Goal: Task Accomplishment & Management: Complete application form

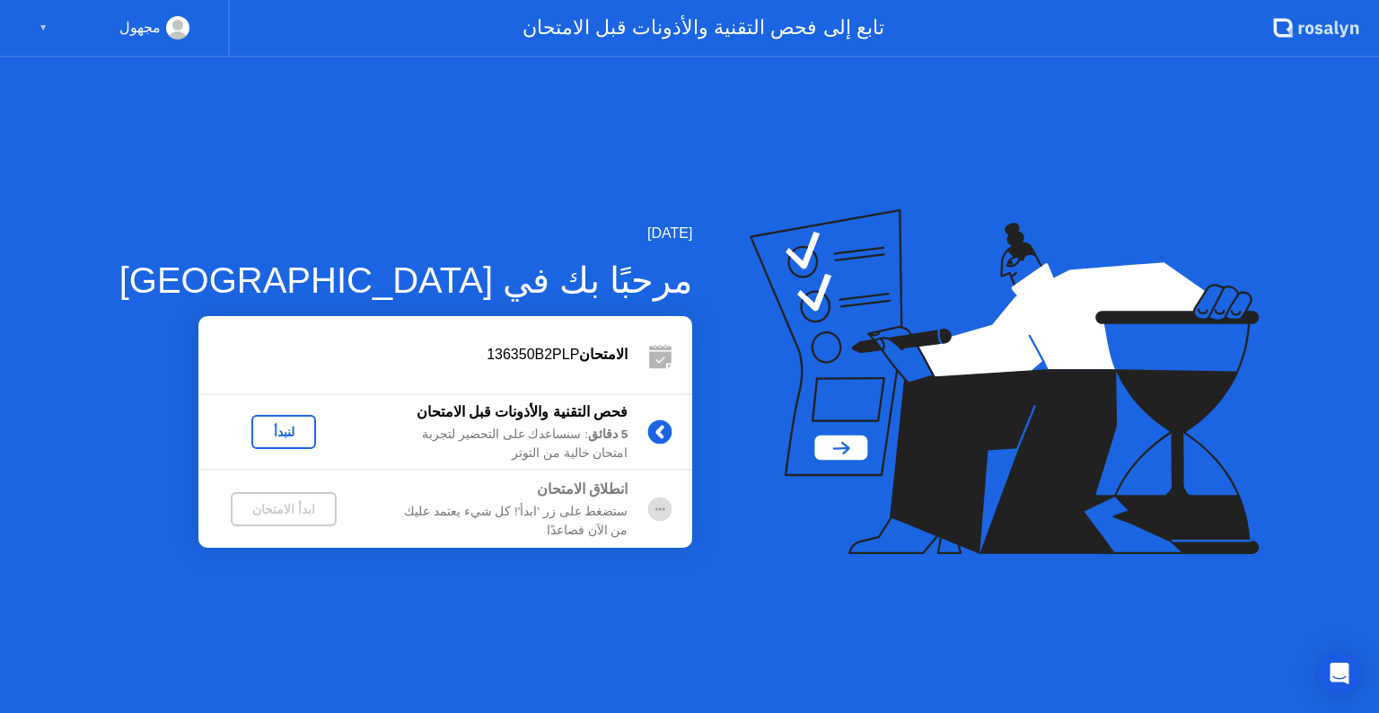
click at [260, 434] on div "لنبدأ" at bounding box center [284, 432] width 50 height 14
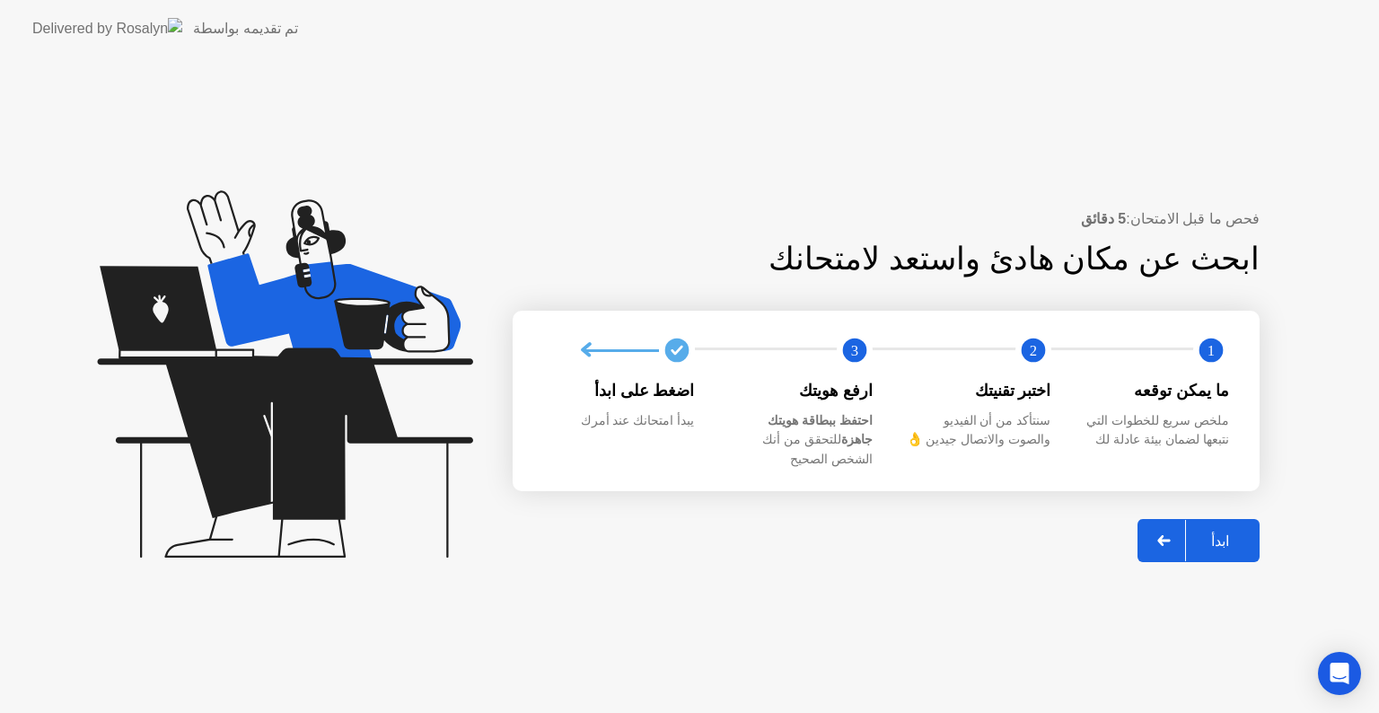
click at [1169, 536] on div at bounding box center [1164, 540] width 43 height 41
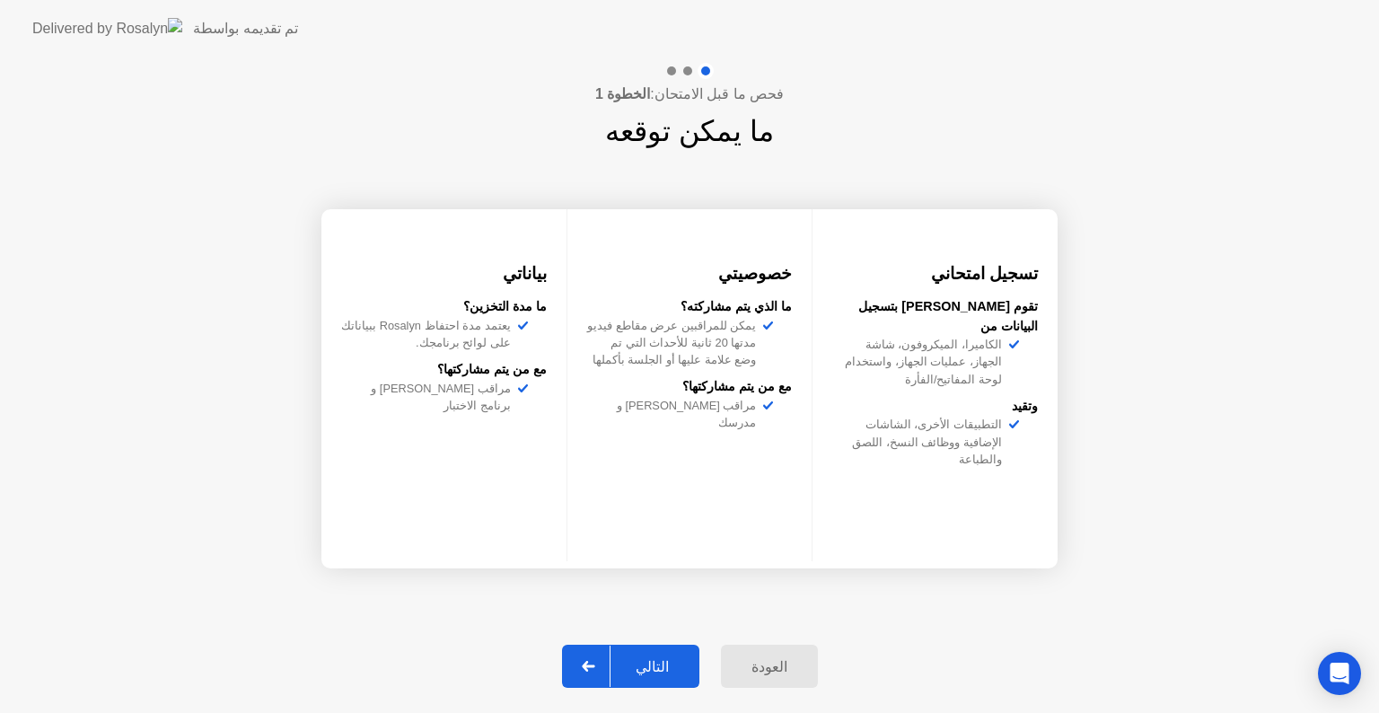
click at [664, 662] on div "التالي" at bounding box center [651, 666] width 83 height 17
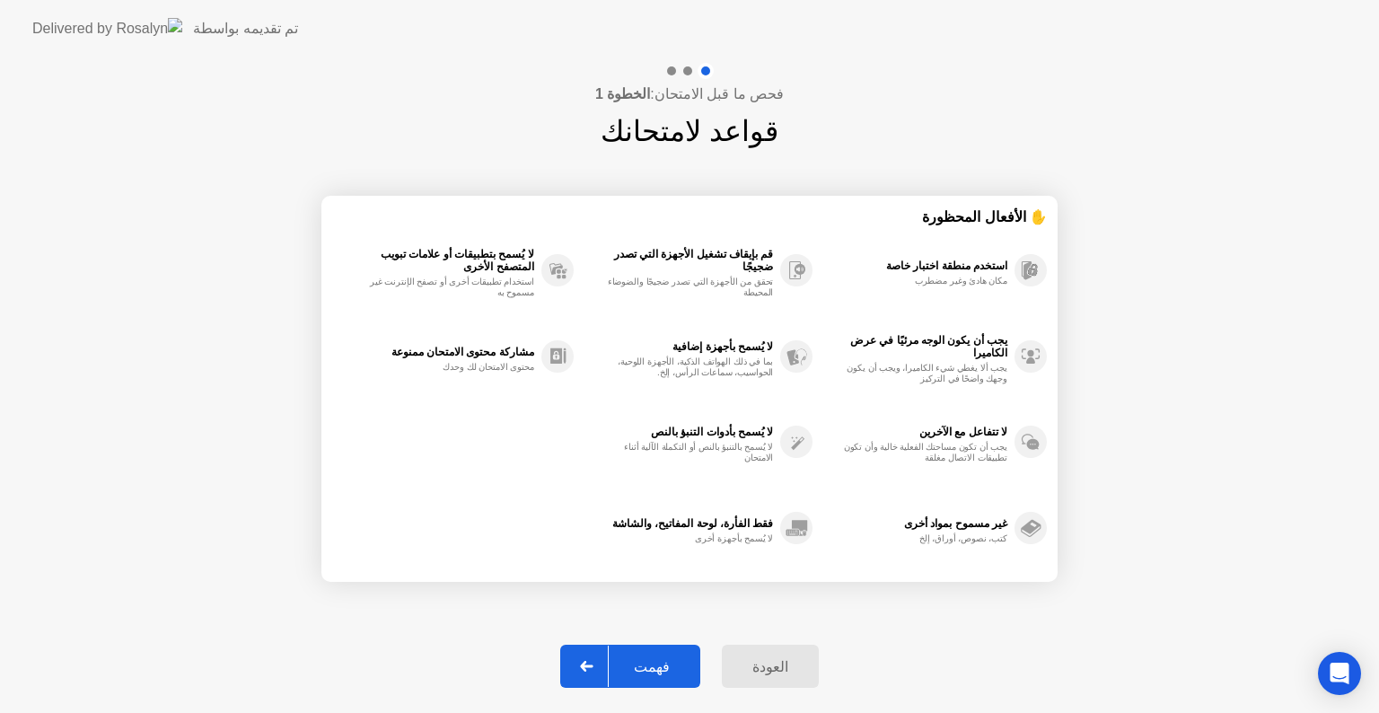
click at [661, 659] on div "فهمت" at bounding box center [652, 666] width 86 height 17
select select "**********"
select select "*******"
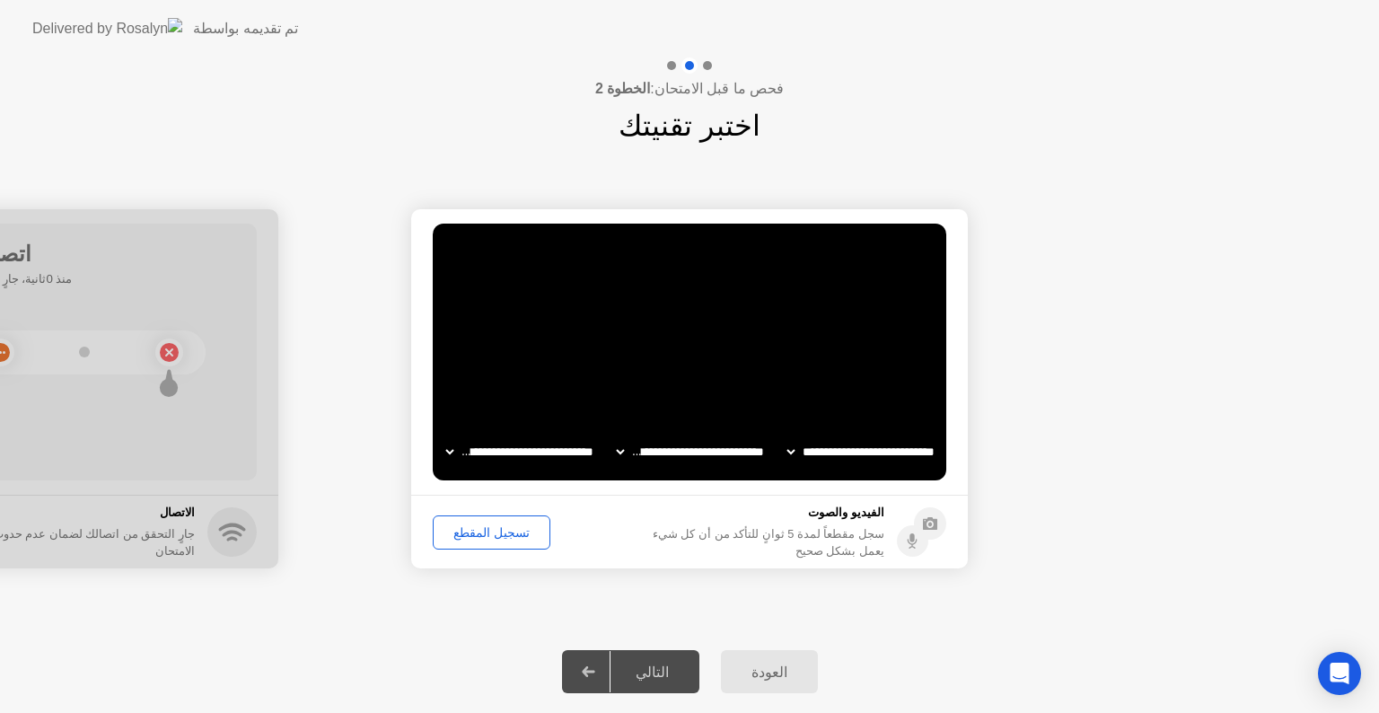
click at [504, 530] on div "تسجيل المقطع" at bounding box center [491, 532] width 105 height 14
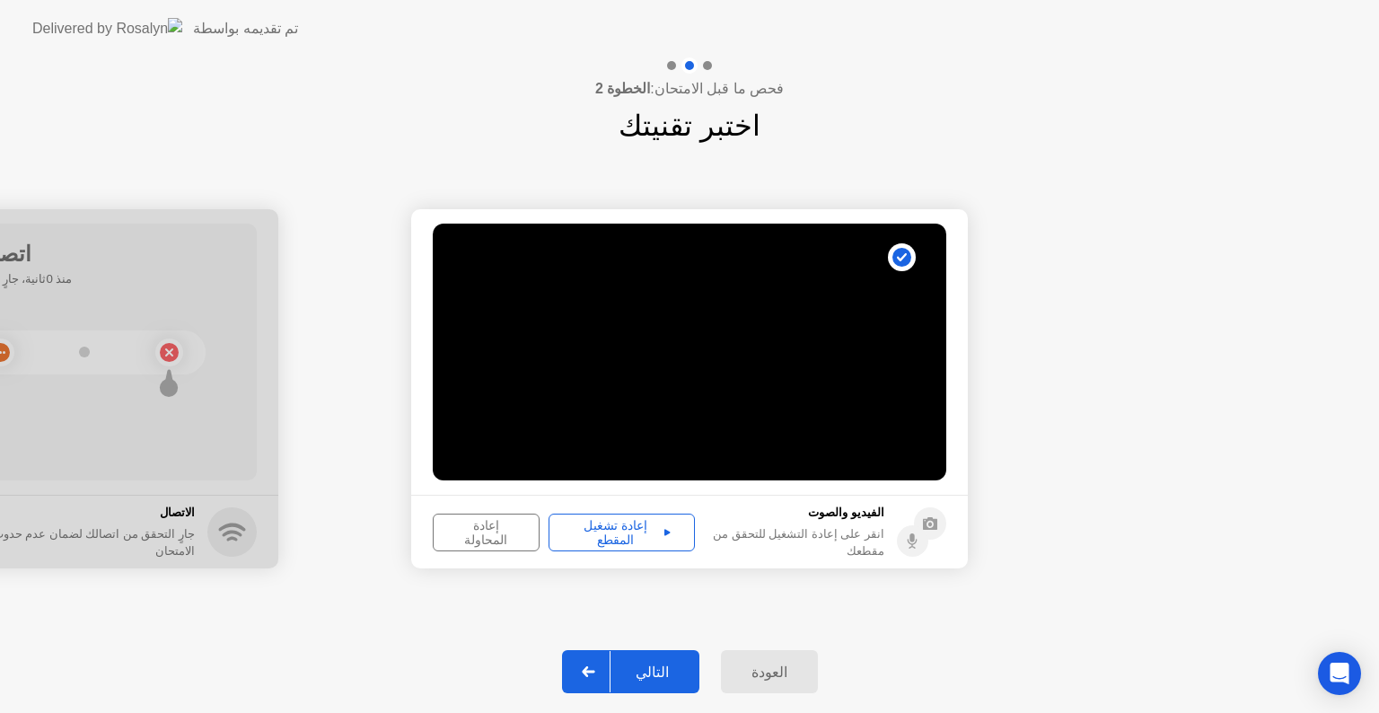
click at [499, 529] on div "إعادة المحاولة" at bounding box center [486, 532] width 94 height 29
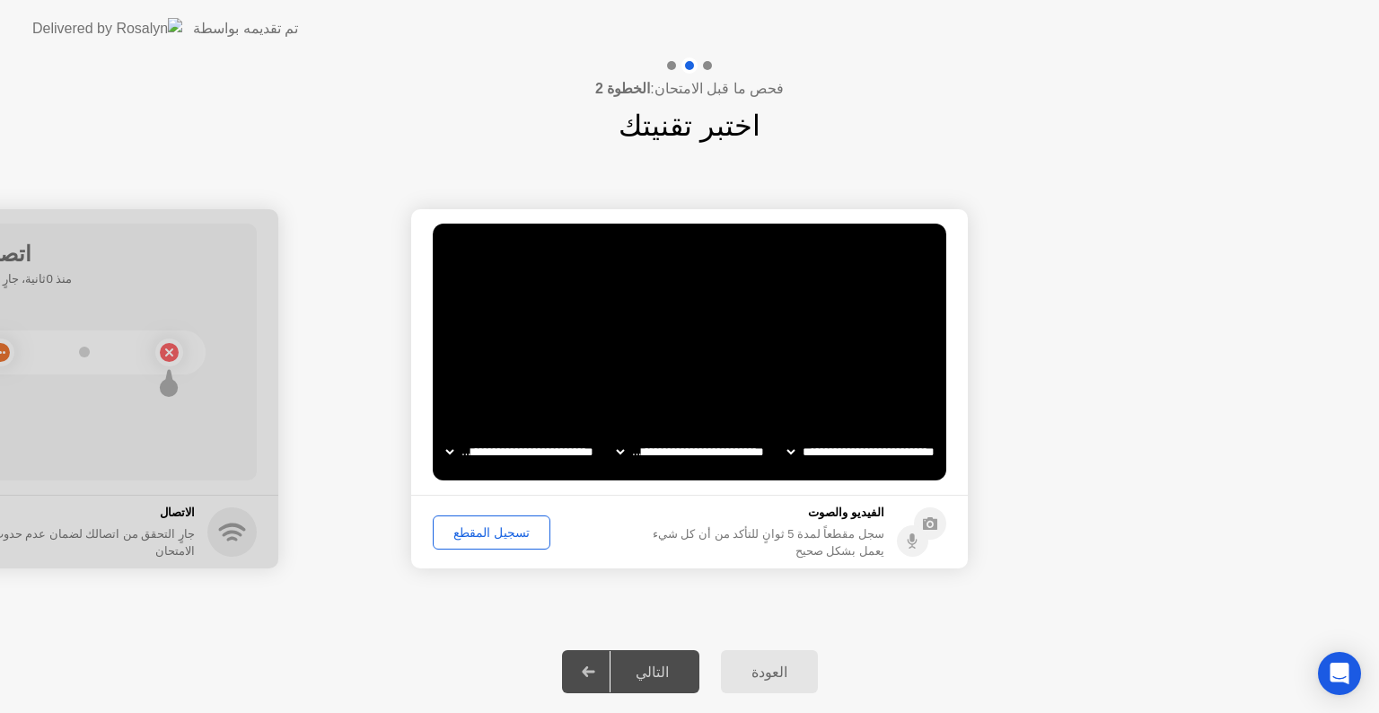
click at [499, 525] on div "تسجيل المقطع" at bounding box center [491, 532] width 105 height 14
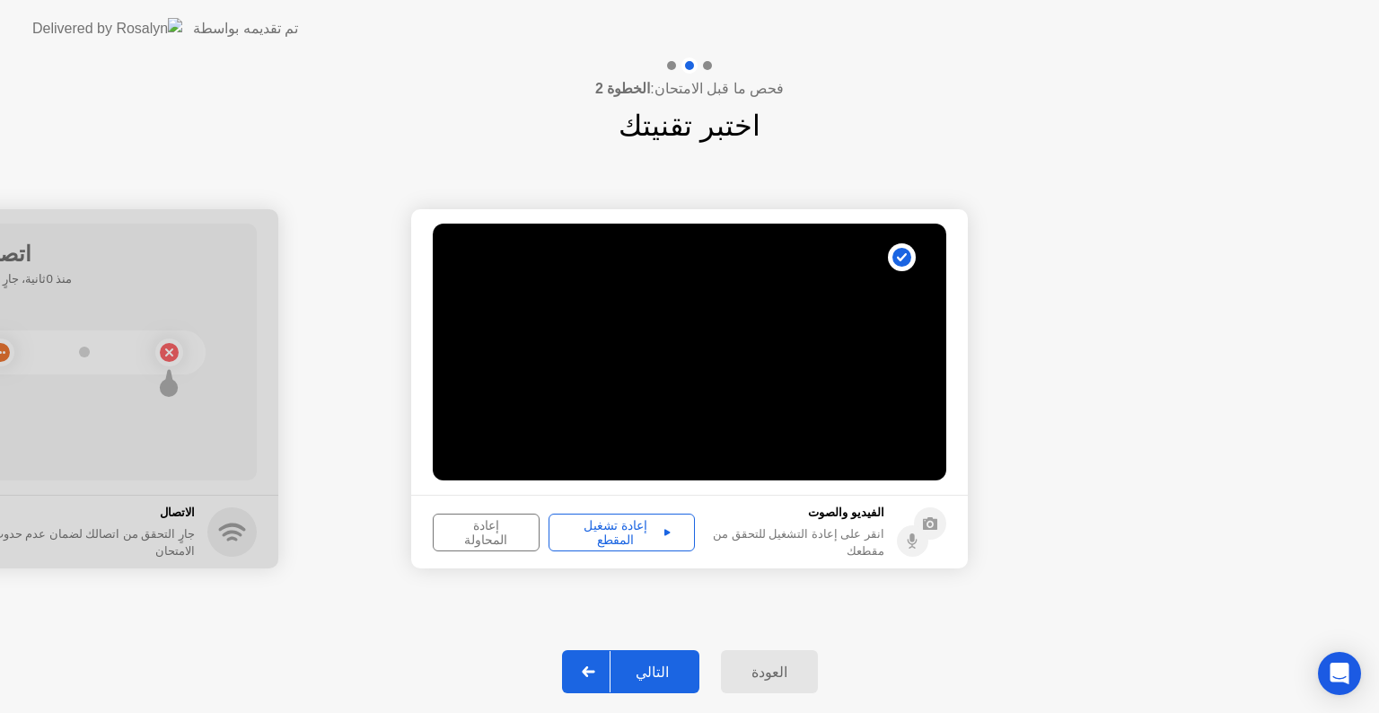
click at [667, 680] on div "التالي" at bounding box center [651, 671] width 83 height 17
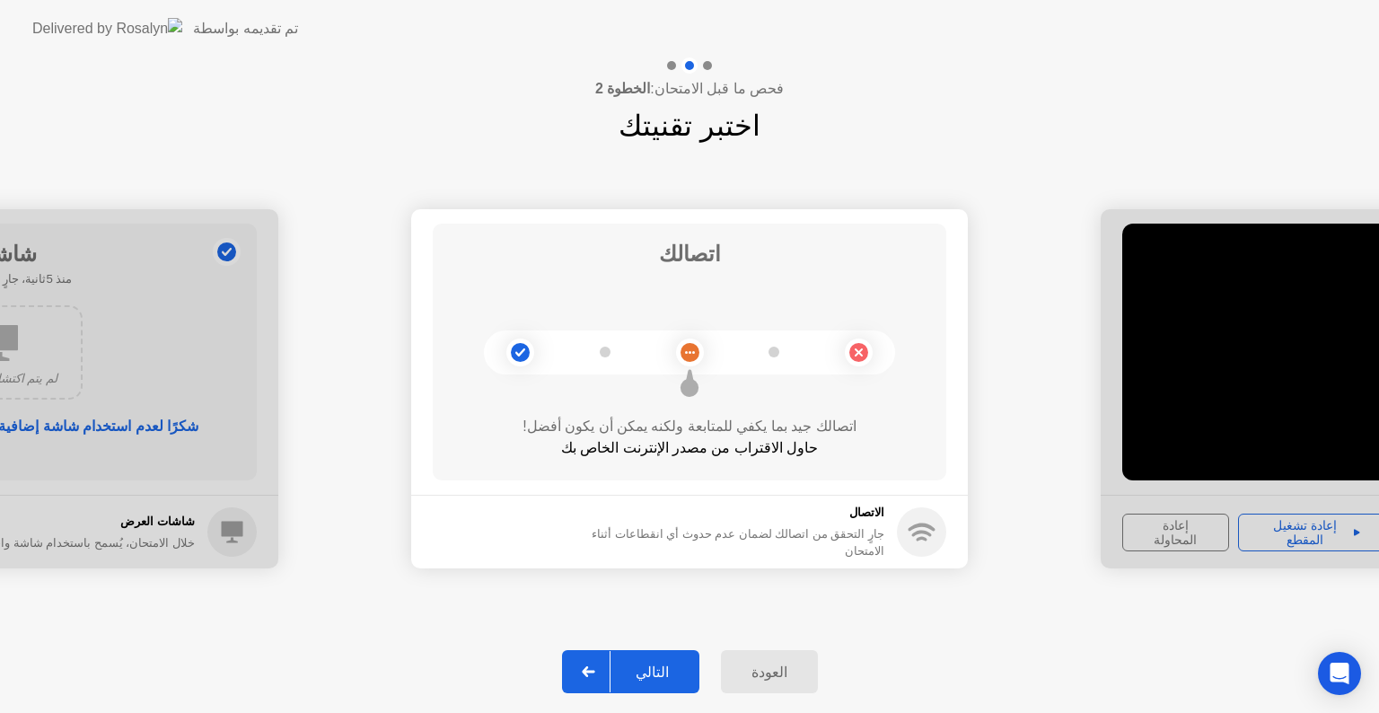
click at [651, 679] on div "التالي" at bounding box center [651, 671] width 83 height 17
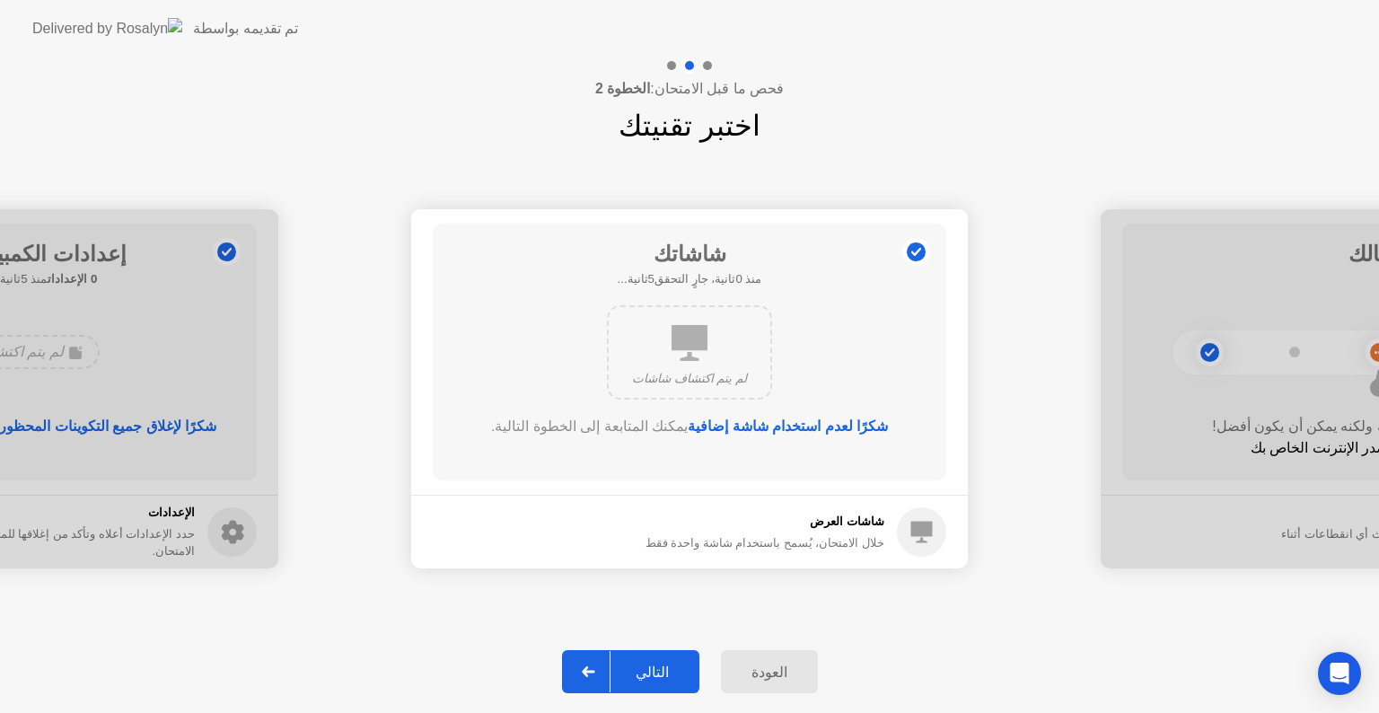
click at [651, 679] on div "التالي" at bounding box center [651, 671] width 83 height 17
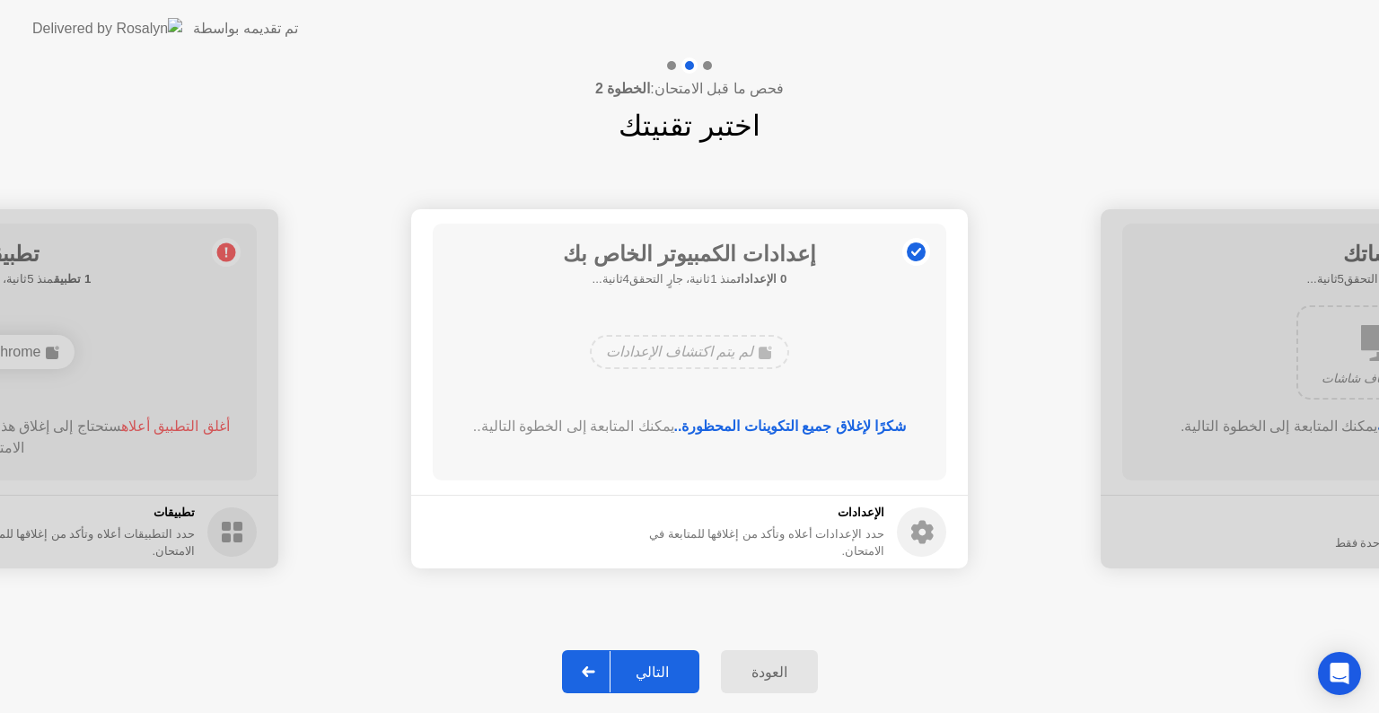
click at [651, 679] on div "التالي" at bounding box center [651, 671] width 83 height 17
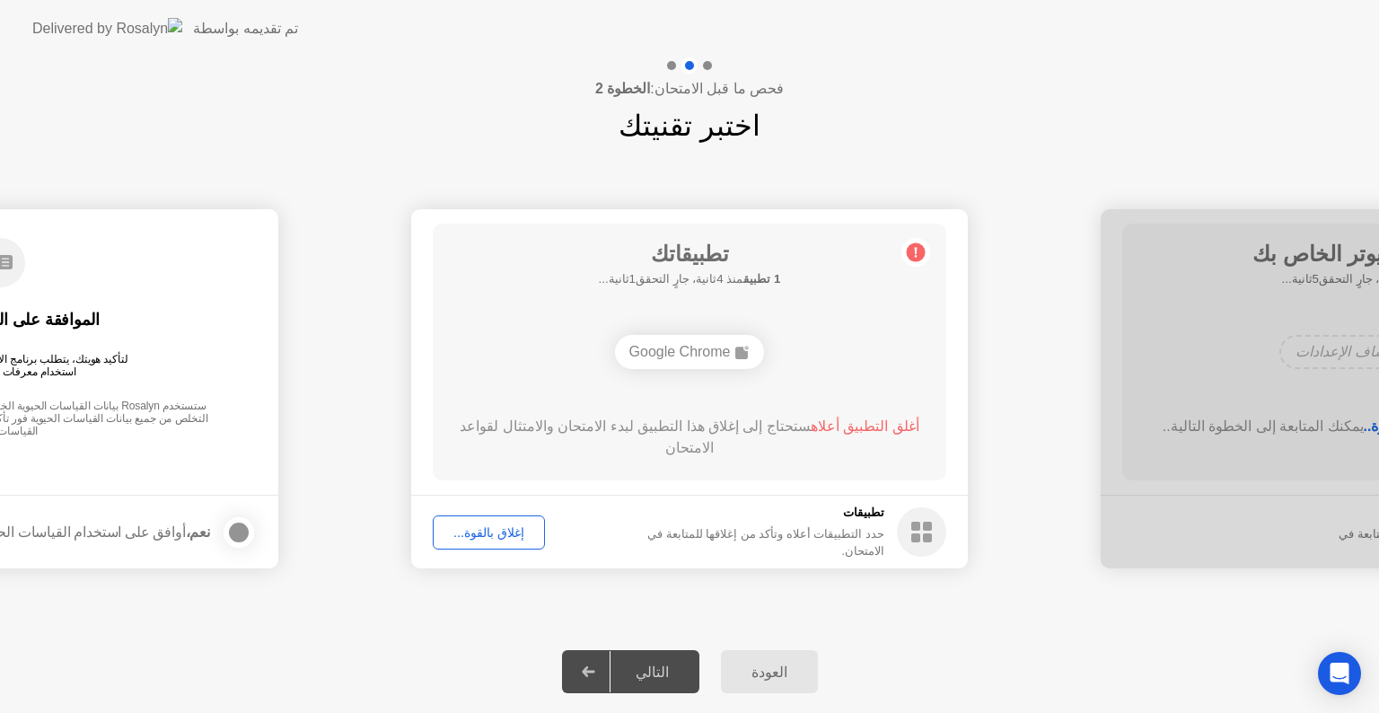
click at [557, 502] on footer "تطبيقات حدد التطبيقات أعلاه وتأكد من إغلاقها للمتابعة في الامتحان. إغلاق بالقوة…" at bounding box center [689, 532] width 557 height 74
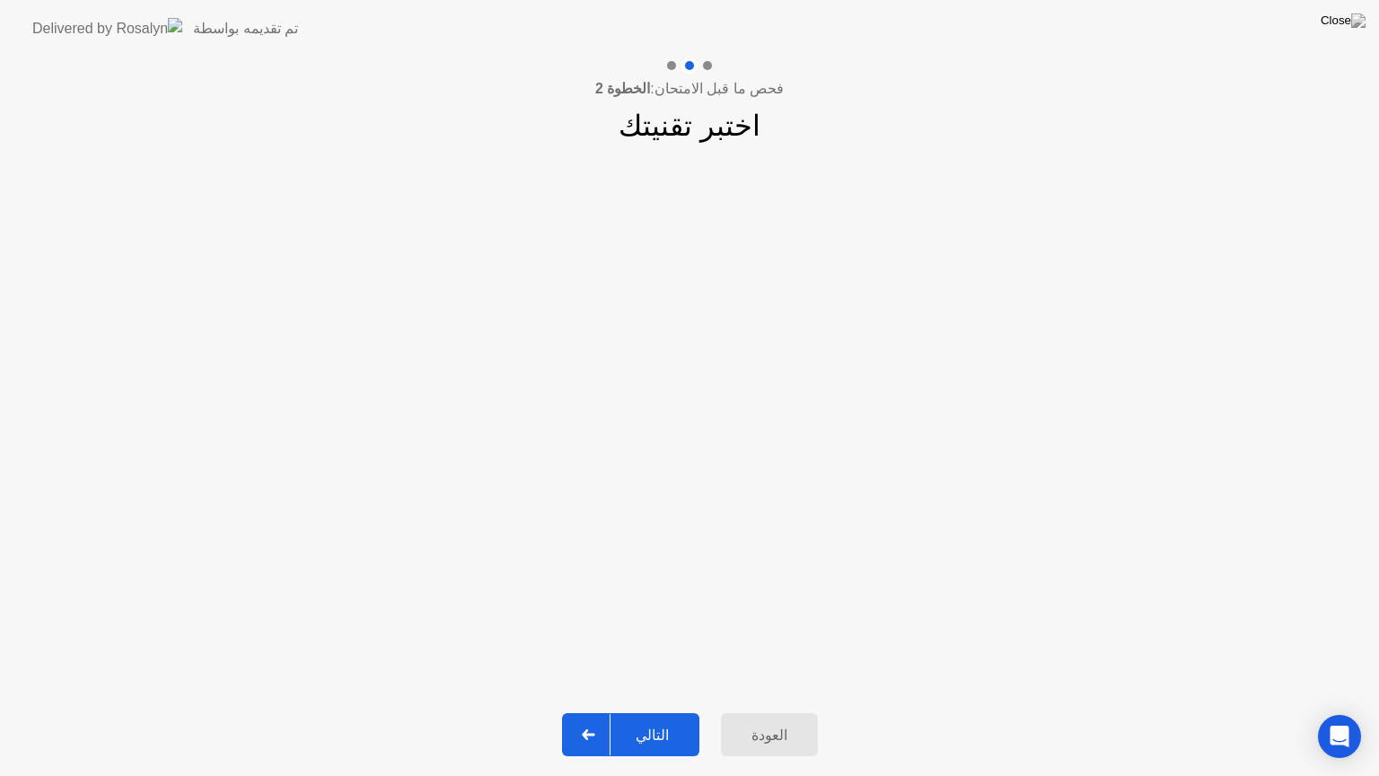
click at [653, 712] on div "التالي" at bounding box center [651, 734] width 83 height 17
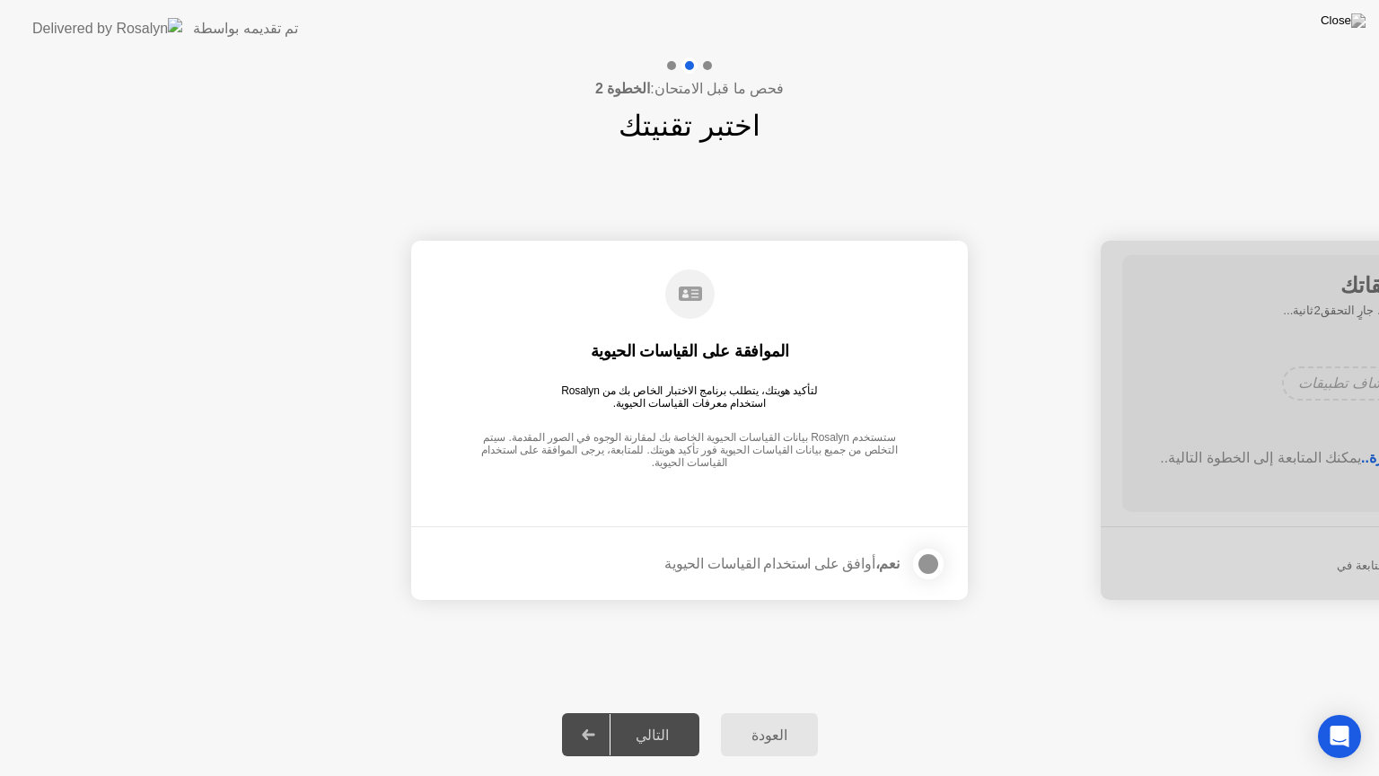
click at [925, 564] on div at bounding box center [928, 564] width 22 height 22
click at [669, 712] on div "التالي" at bounding box center [651, 734] width 83 height 17
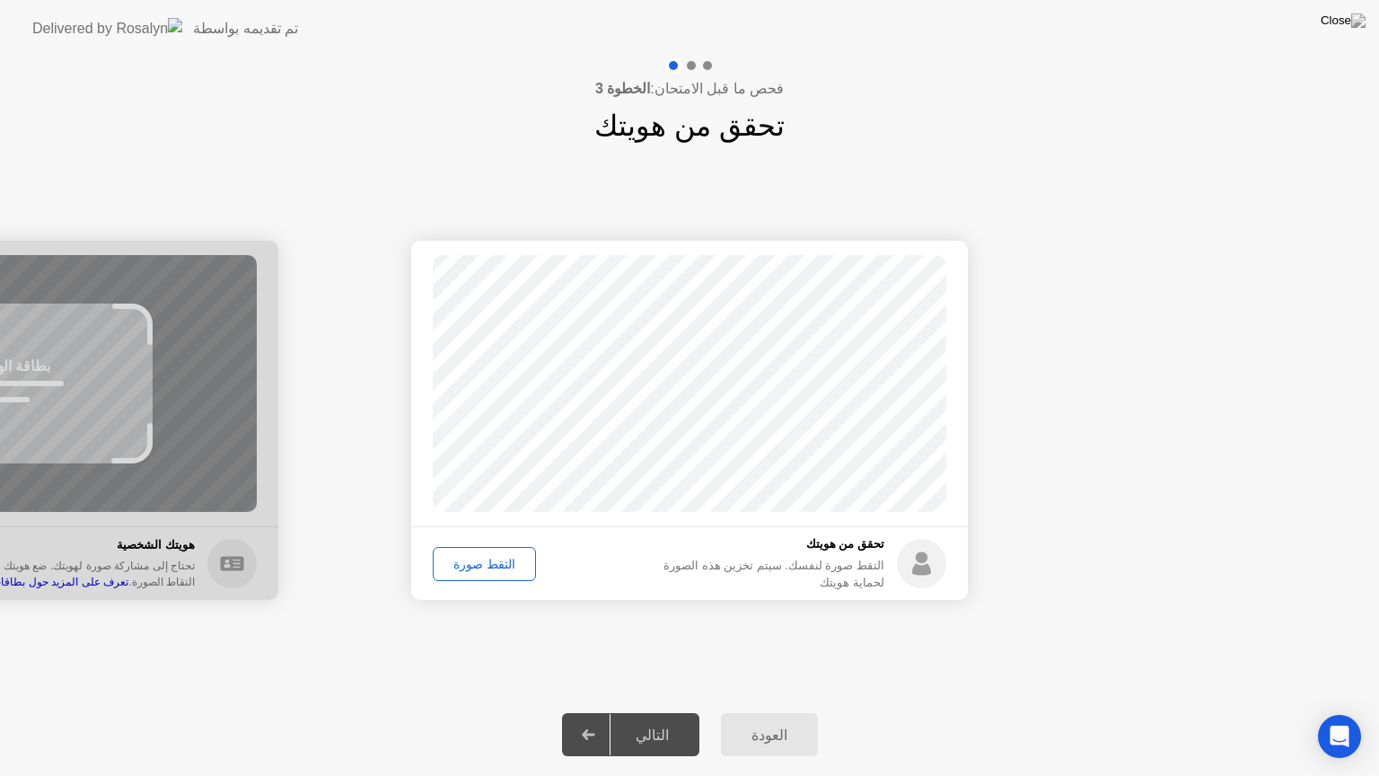
click at [485, 557] on div "التقط صورة" at bounding box center [484, 564] width 91 height 14
click at [660, 712] on div "التالي" at bounding box center [651, 734] width 83 height 17
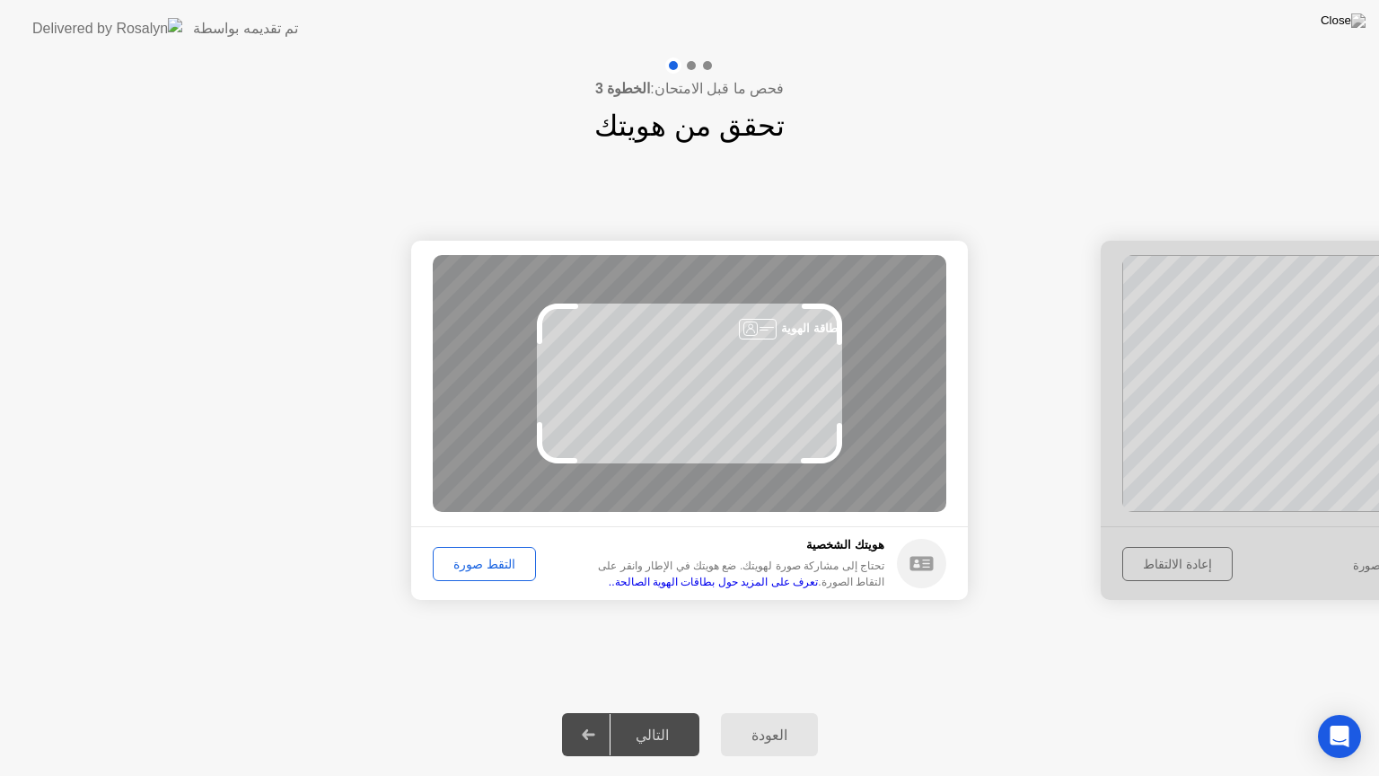
click at [475, 561] on div "التقط صورة" at bounding box center [484, 564] width 91 height 14
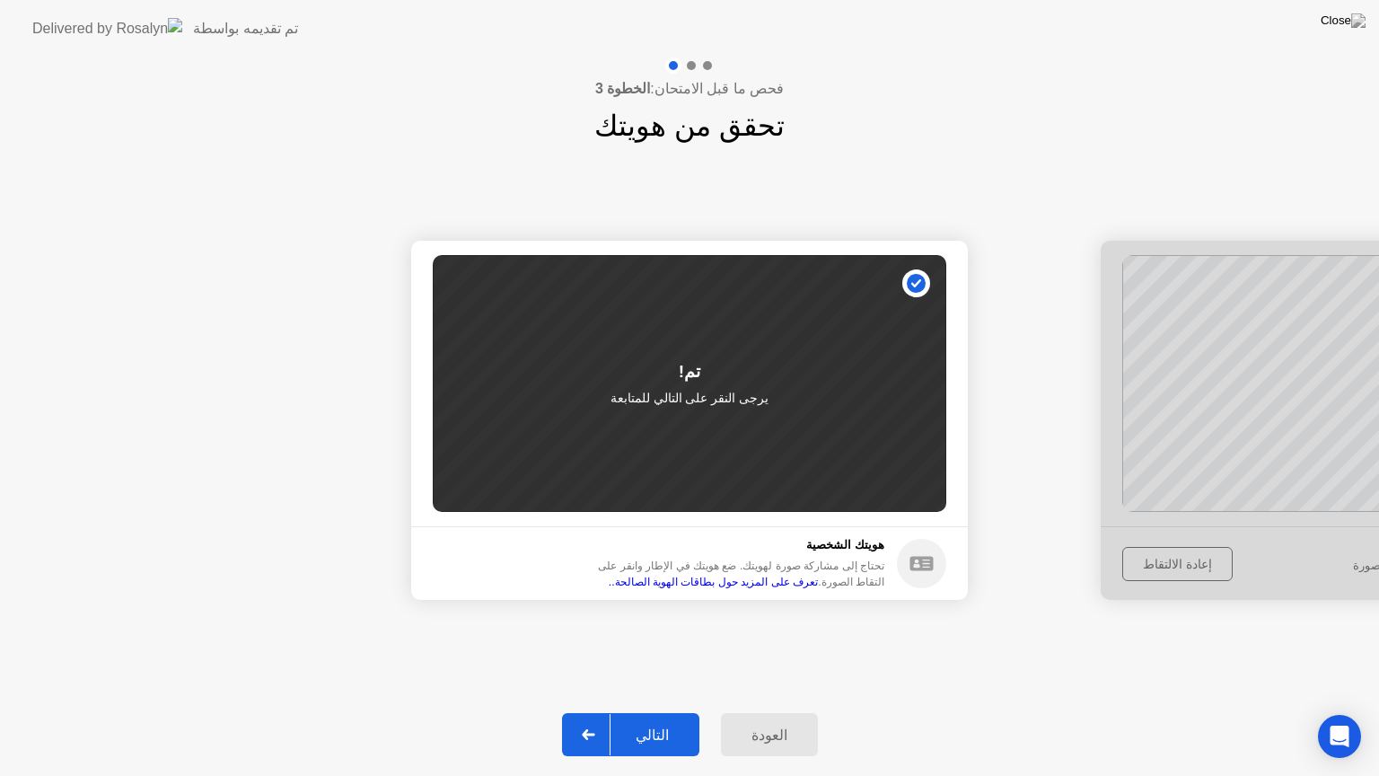
click at [670, 712] on div "التالي" at bounding box center [651, 734] width 83 height 17
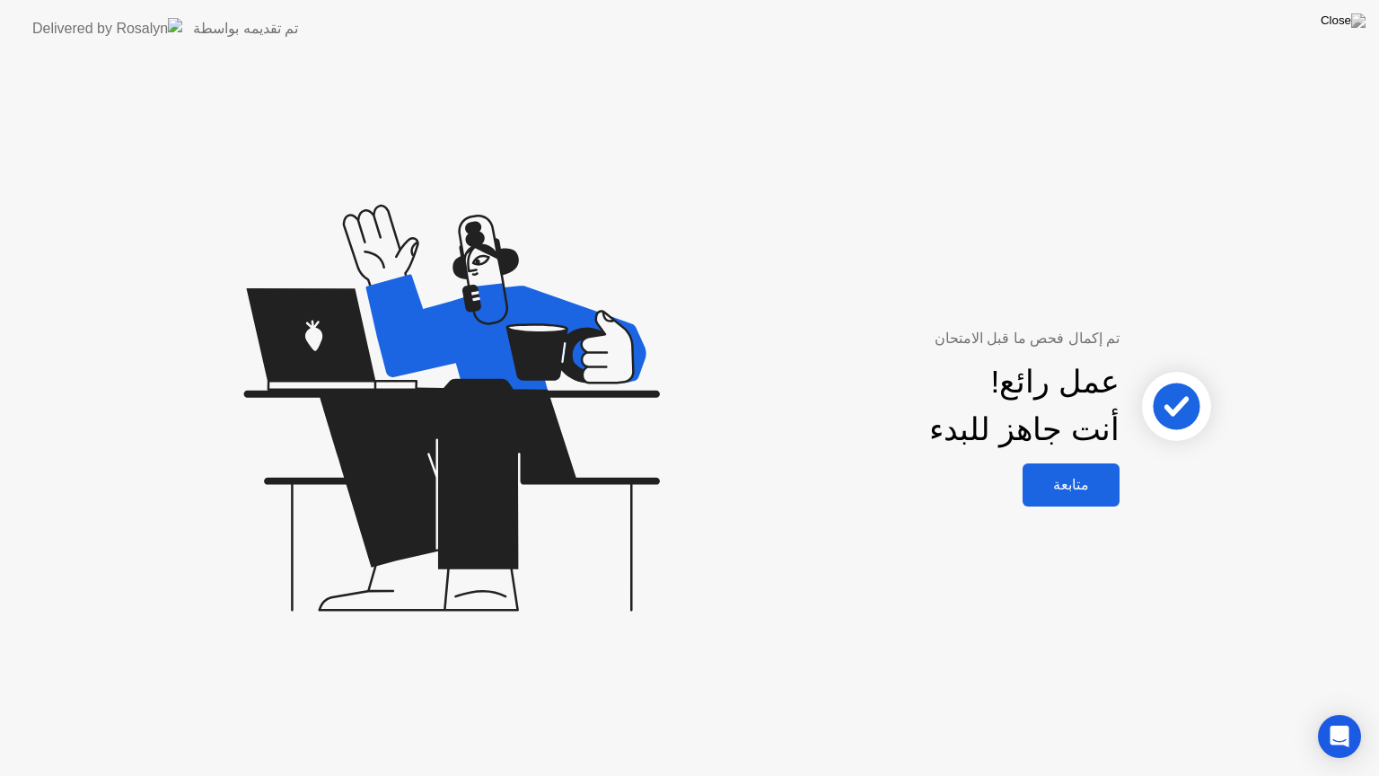
click at [1087, 482] on div "متابعة" at bounding box center [1071, 484] width 86 height 17
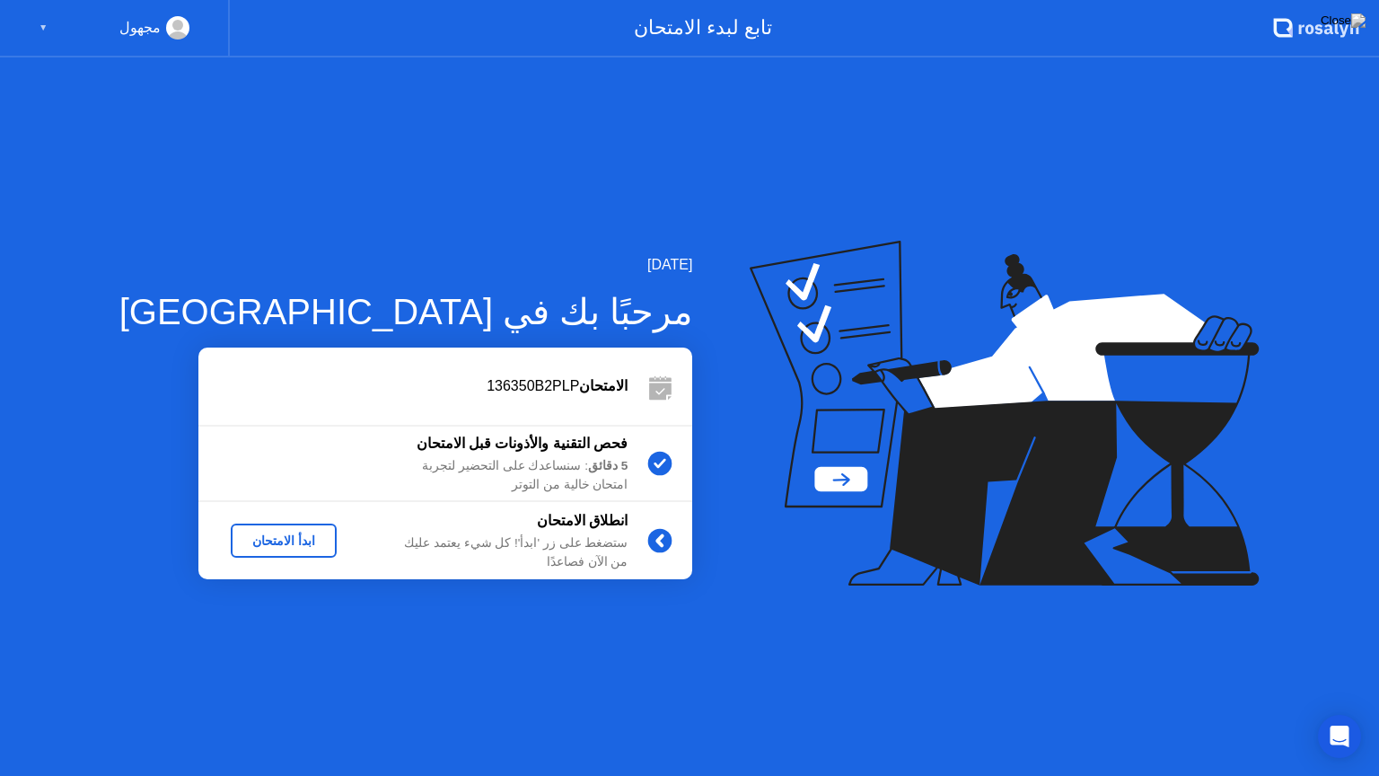
click at [262, 533] on div "ابدأ الامتحان" at bounding box center [284, 540] width 92 height 14
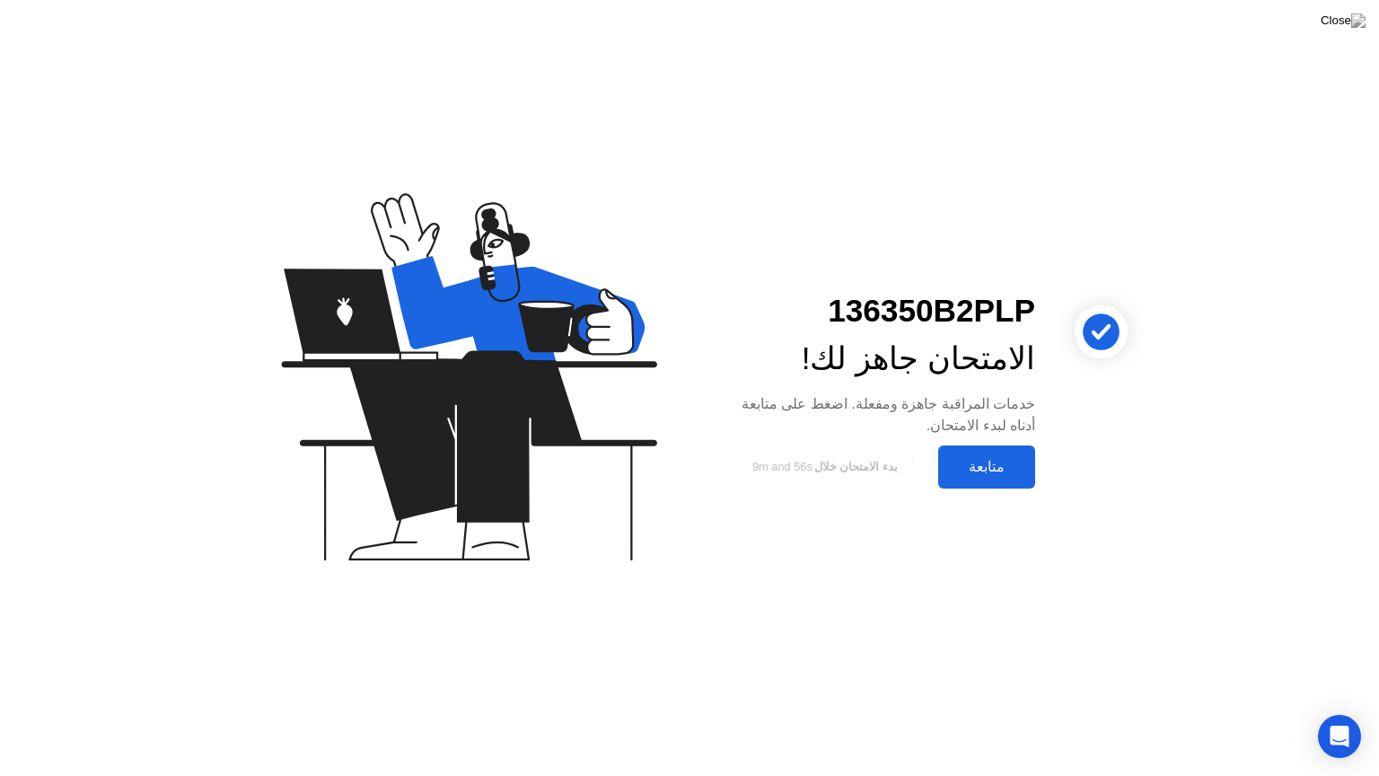
click at [985, 469] on div "متابعة" at bounding box center [986, 466] width 86 height 17
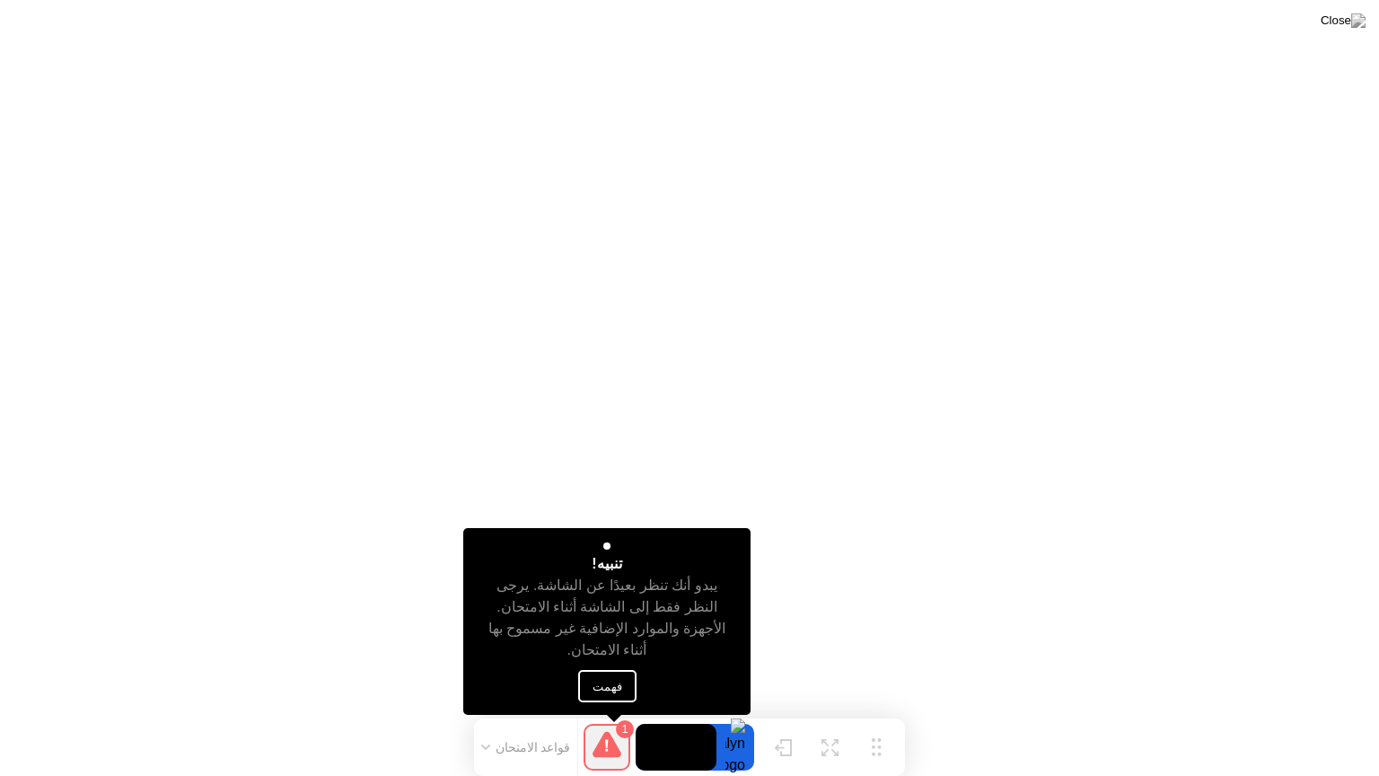
click at [609, 676] on button "فهمت" at bounding box center [607, 686] width 58 height 32
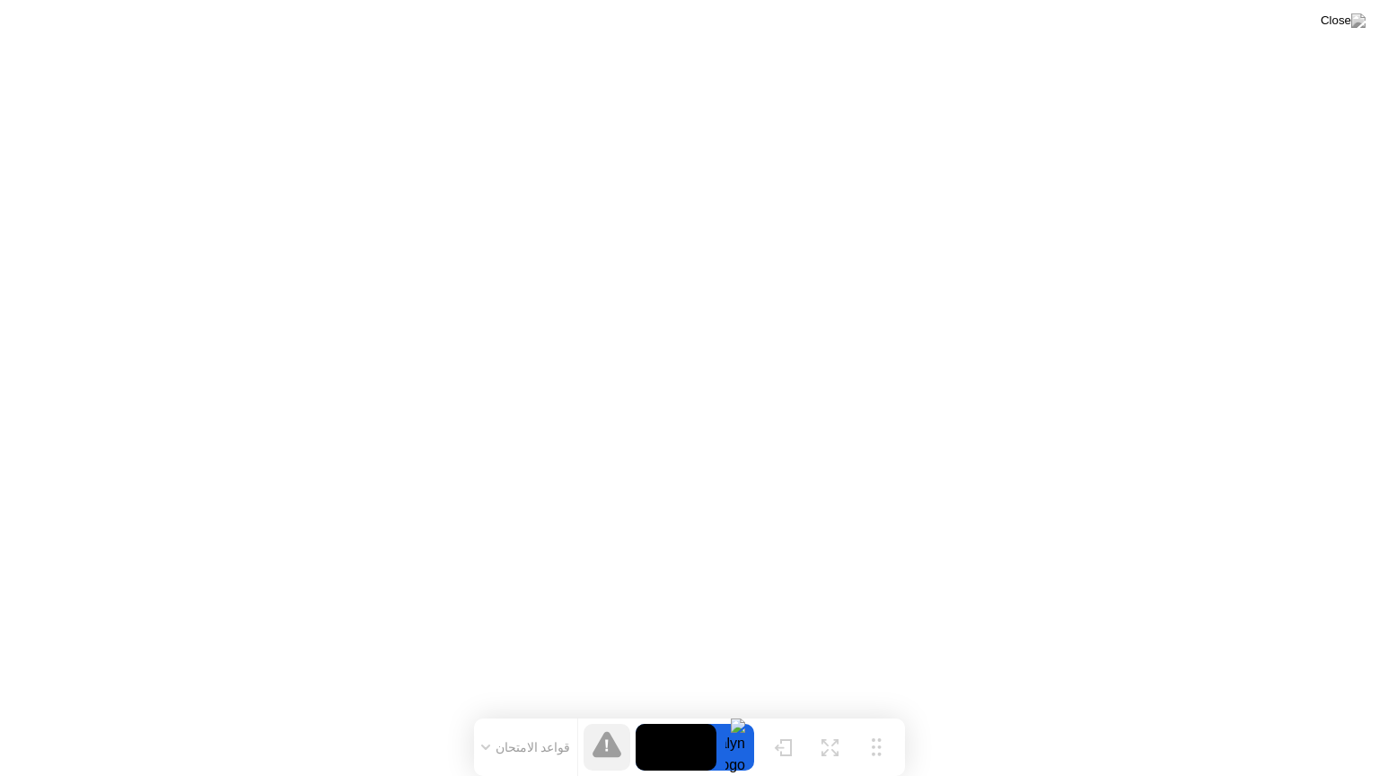
click at [812, 712] on div "تحريك تكبير إخفاء قواعد الامتحان" at bounding box center [689, 746] width 431 height 57
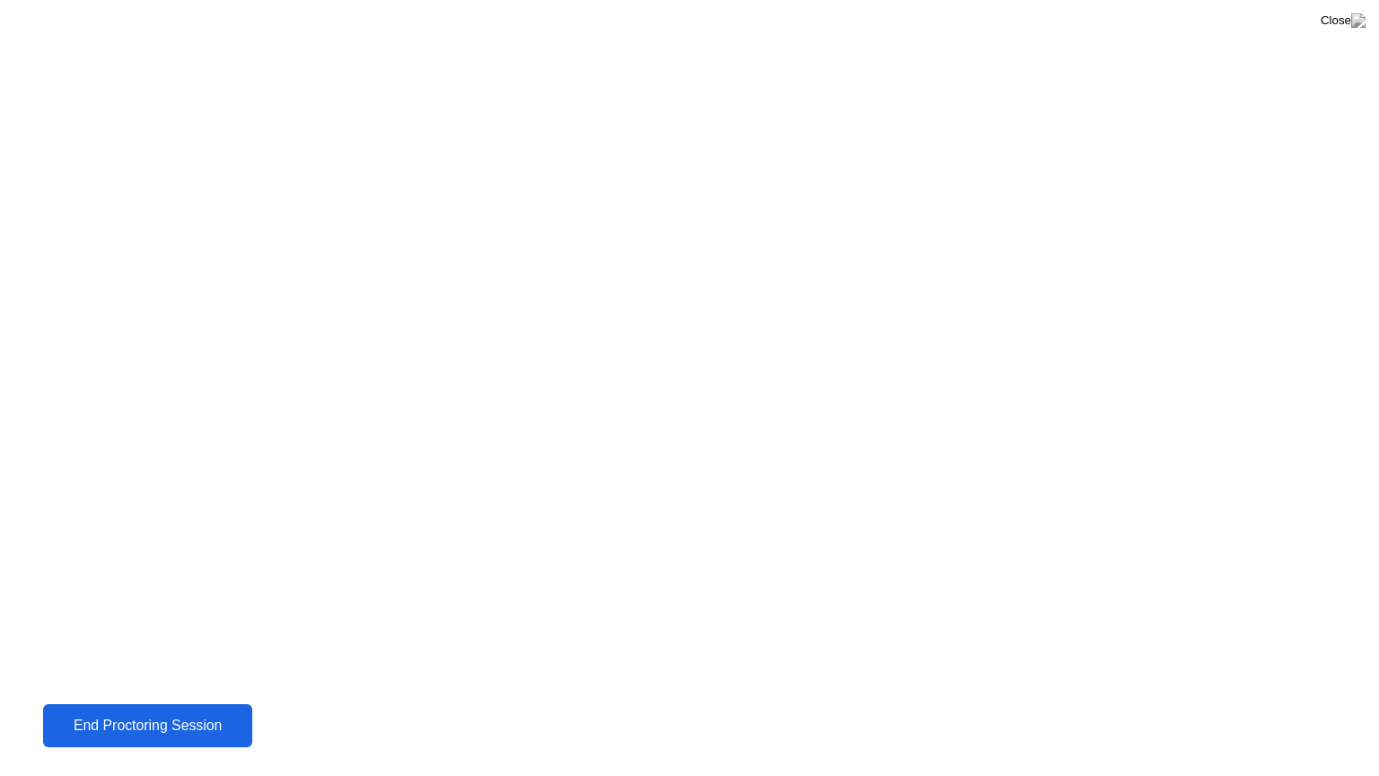
click at [217, 712] on div "End Proctoring Session" at bounding box center [147, 724] width 211 height 17
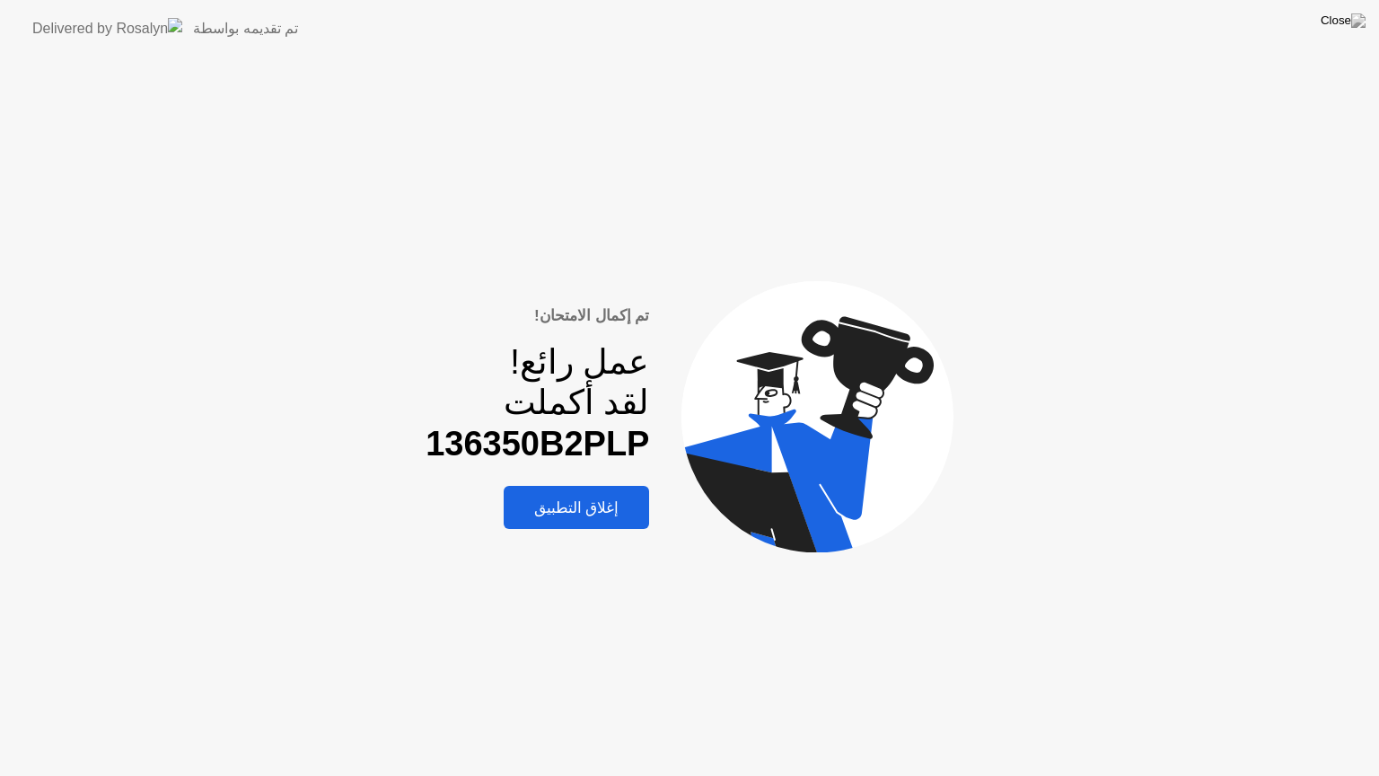
click at [622, 521] on button "إغلاق التطبيق" at bounding box center [577, 507] width 146 height 43
